Goal: Contribute content: Contribute content

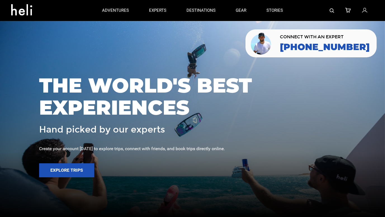
click at [367, 12] on link at bounding box center [365, 10] width 6 height 21
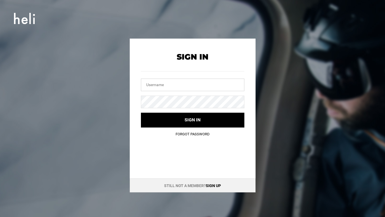
type input "team@heli.life"
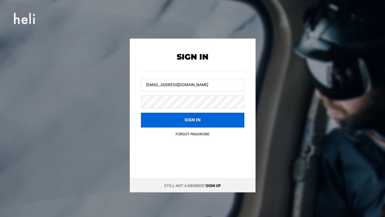
click at [199, 120] on button "Sign in" at bounding box center [192, 120] width 103 height 15
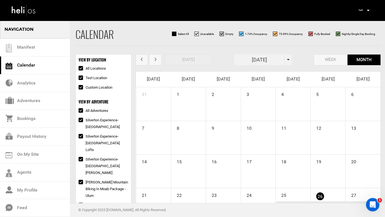
click at [17, 15] on img at bounding box center [23, 10] width 25 height 15
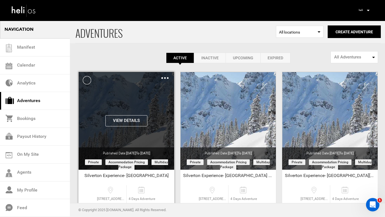
click at [163, 79] on div "Clone De-Activate Share Delete" at bounding box center [164, 78] width 7 height 6
click at [166, 77] on div "Clone De-Activate Share Delete" at bounding box center [164, 78] width 7 height 6
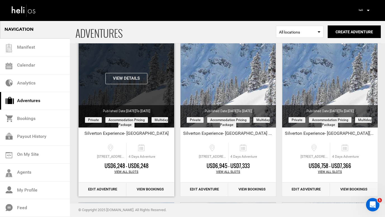
scroll to position [44, 0]
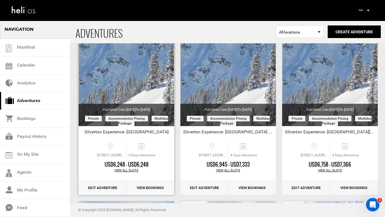
click at [109, 188] on link "Edit Adventure" at bounding box center [103, 188] width 48 height 14
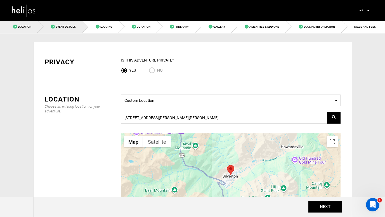
click at [72, 27] on span "Event Details" at bounding box center [66, 26] width 20 height 3
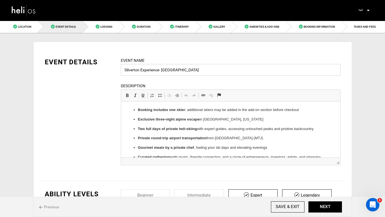
drag, startPoint x: 159, startPoint y: 71, endPoint x: 141, endPoint y: 71, distance: 18.5
click at [141, 71] on input "Silverton Experience- Altus Lodge" at bounding box center [231, 70] width 220 height 12
click at [191, 71] on input "Silverton Summit- Altus Lodge" at bounding box center [231, 70] width 220 height 12
type input "Silverton Summit- Altus Lodge"
click at [322, 208] on button "NEXT" at bounding box center [325, 206] width 34 height 11
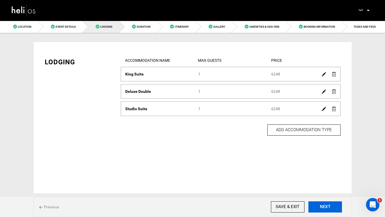
click at [322, 208] on button "NEXT" at bounding box center [325, 206] width 34 height 11
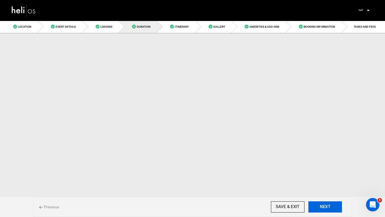
click at [322, 208] on button "NEXT" at bounding box center [325, 206] width 34 height 11
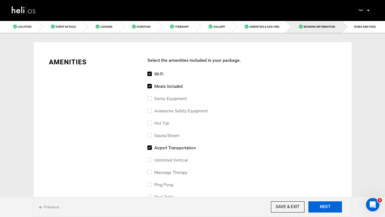
click at [322, 208] on button "NEXT" at bounding box center [325, 206] width 34 height 11
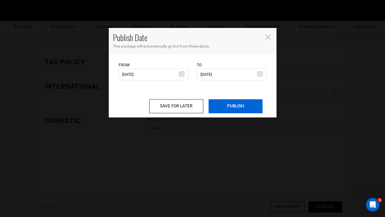
click at [237, 110] on input "PUBLISH" at bounding box center [236, 106] width 54 height 14
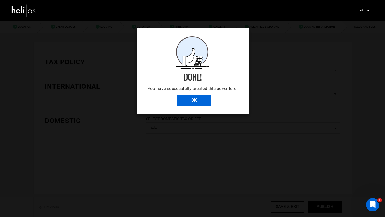
click at [202, 99] on input "OK" at bounding box center [194, 100] width 34 height 11
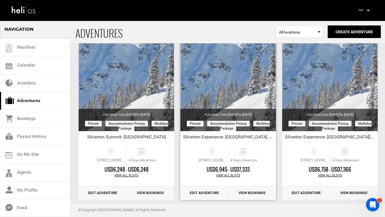
scroll to position [39, 0]
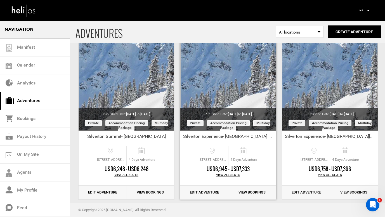
click at [211, 193] on link "Edit Adventure" at bounding box center [204, 193] width 48 height 14
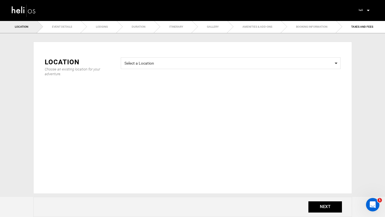
type input "Silverton Experience- Silverton Lofts"
checkbox input "true"
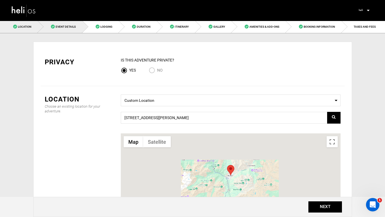
click at [67, 26] on span "Event Details" at bounding box center [66, 26] width 20 height 3
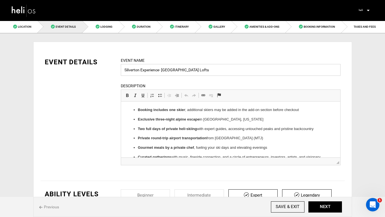
click at [159, 70] on input "Silverton Experience- Silverton Lofts" at bounding box center [231, 70] width 220 height 12
type input "Silverton Summit- [GEOGRAPHIC_DATA] Lofts"
click at [324, 204] on button "NEXT" at bounding box center [325, 206] width 34 height 11
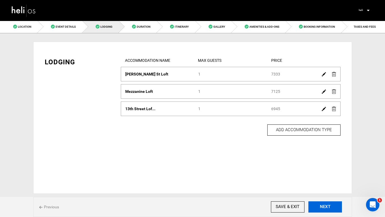
click at [324, 204] on button "NEXT" at bounding box center [325, 206] width 34 height 11
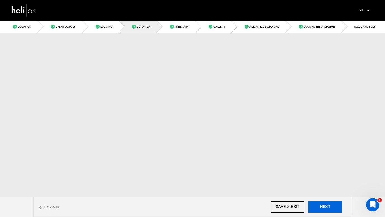
click at [324, 204] on button "NEXT" at bounding box center [325, 206] width 34 height 11
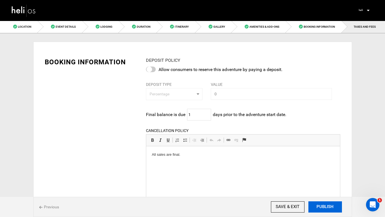
click at [324, 204] on button "PUBLISH" at bounding box center [325, 206] width 34 height 11
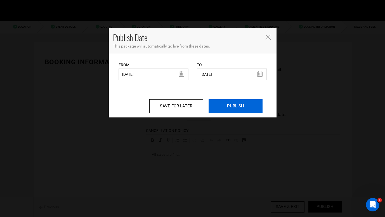
click at [251, 109] on input "PUBLISH" at bounding box center [236, 106] width 54 height 14
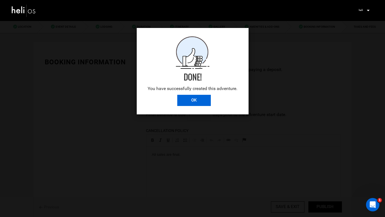
click at [191, 101] on input "OK" at bounding box center [194, 100] width 34 height 11
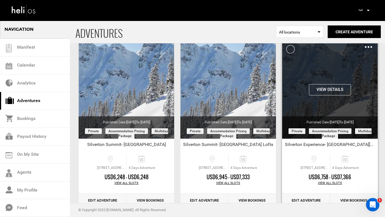
scroll to position [41, 0]
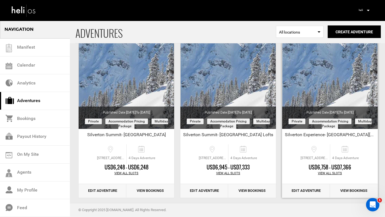
click at [310, 193] on link "Edit Adventure" at bounding box center [306, 191] width 48 height 14
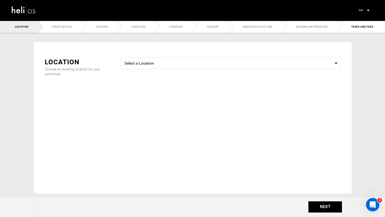
type input "Silverton Experience- The Wyman Hotel"
checkbox input "true"
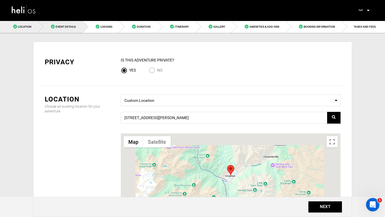
click at [70, 27] on span "Event Details" at bounding box center [66, 26] width 20 height 3
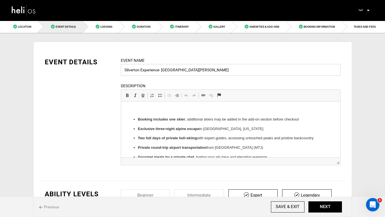
drag, startPoint x: 159, startPoint y: 71, endPoint x: 141, endPoint y: 72, distance: 18.5
click at [141, 72] on input "Silverton Experience- The Wyman Hotel" at bounding box center [231, 70] width 220 height 12
click at [194, 69] on input "Silverton Summit- The Wyman Hotel" at bounding box center [231, 70] width 220 height 12
type input "Silverton Summit- The Wyman Hotel"
click at [324, 205] on button "NEXT" at bounding box center [325, 206] width 34 height 11
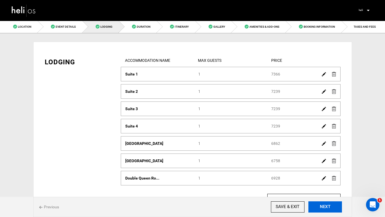
click at [324, 205] on button "NEXT" at bounding box center [325, 206] width 34 height 11
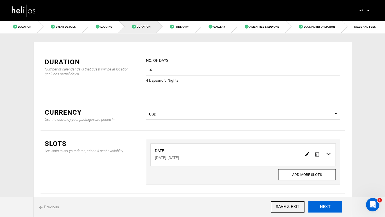
click at [324, 205] on button "NEXT" at bounding box center [325, 206] width 34 height 11
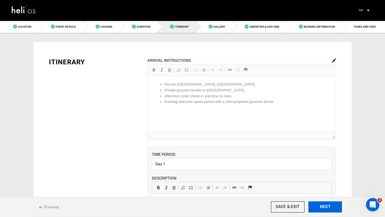
click at [324, 205] on button "NEXT" at bounding box center [325, 206] width 34 height 11
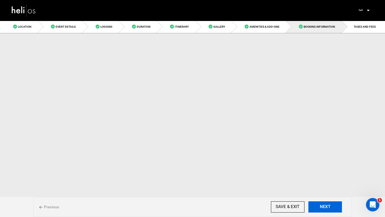
click at [324, 205] on button "NEXT" at bounding box center [325, 206] width 34 height 11
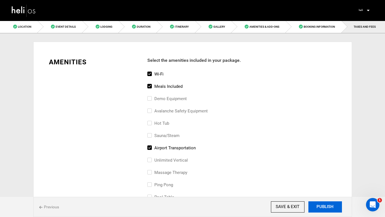
click at [324, 205] on button "PUBLISH" at bounding box center [325, 206] width 34 height 11
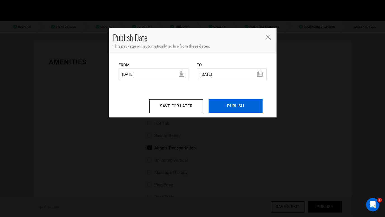
click at [243, 108] on input "PUBLISH" at bounding box center [236, 106] width 54 height 14
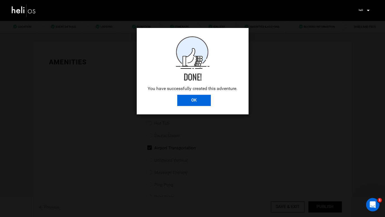
click at [204, 102] on input "OK" at bounding box center [194, 100] width 34 height 11
